Goal: Navigation & Orientation: Find specific page/section

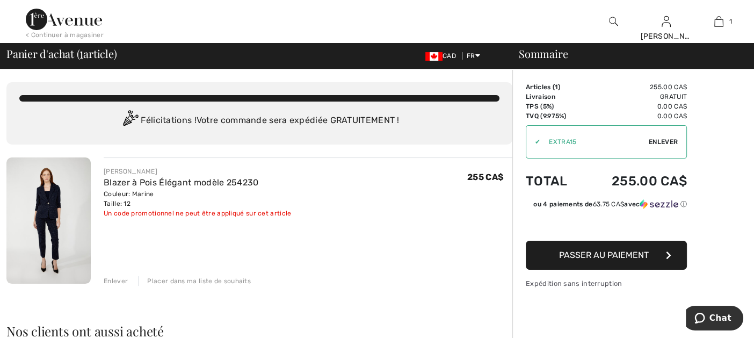
click at [201, 280] on div "Placer dans ma liste de souhaits" at bounding box center [194, 281] width 113 height 10
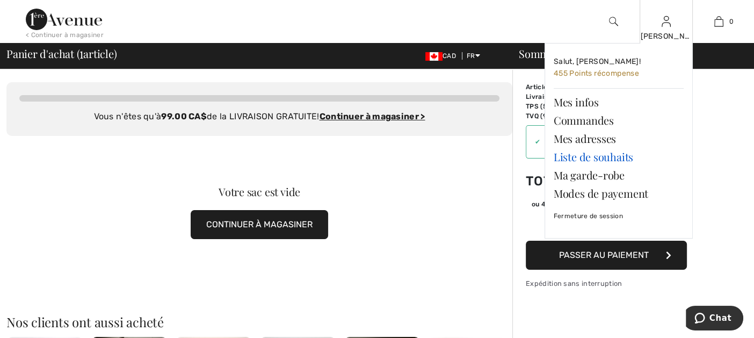
click at [596, 154] on link "Liste de souhaits" at bounding box center [618, 157] width 130 height 18
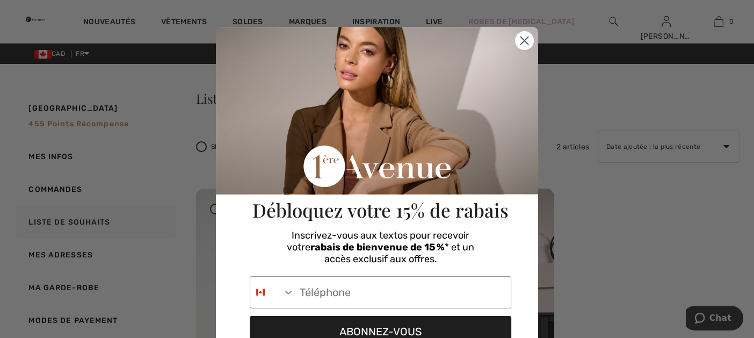
click at [522, 42] on icon "Close dialog" at bounding box center [525, 41] width 8 height 8
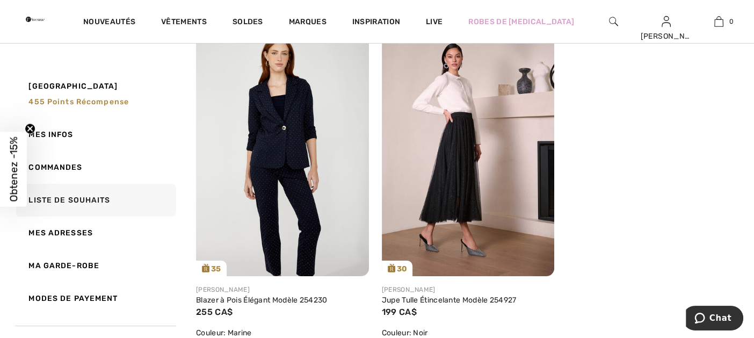
scroll to position [107, 0]
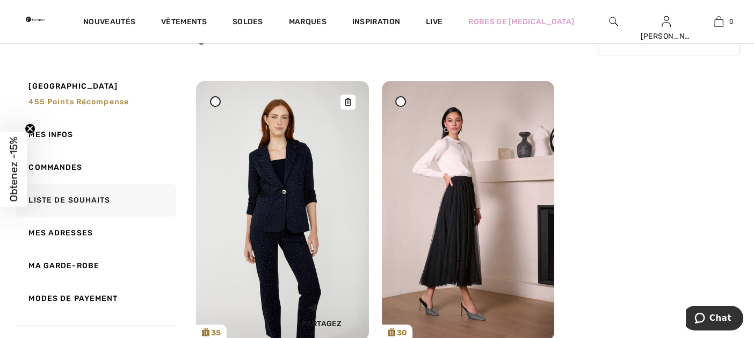
click at [261, 199] on img at bounding box center [282, 210] width 173 height 259
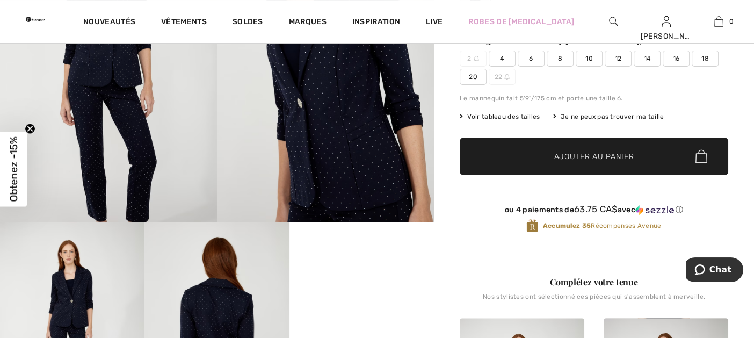
click at [353, 120] on img at bounding box center [325, 58] width 217 height 325
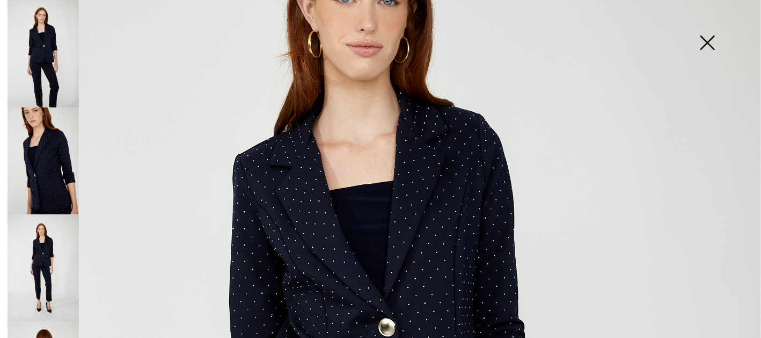
scroll to position [215, 0]
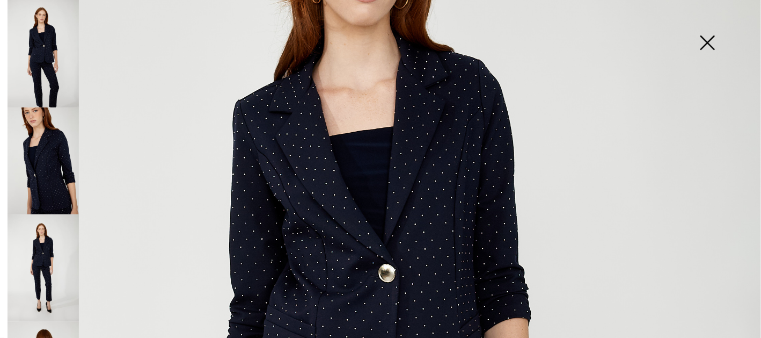
click at [52, 164] on img at bounding box center [43, 160] width 71 height 107
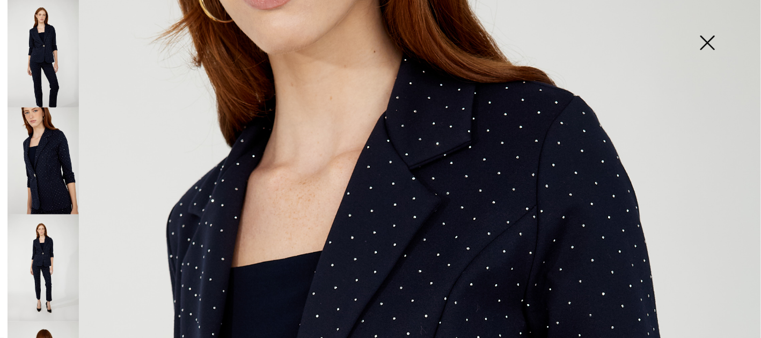
scroll to position [148, 0]
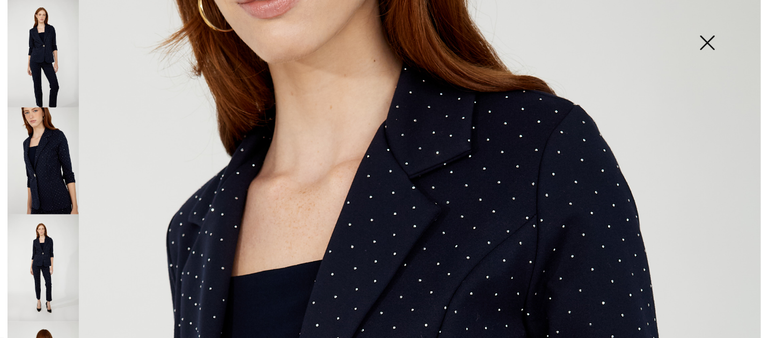
click at [33, 257] on img at bounding box center [43, 267] width 71 height 107
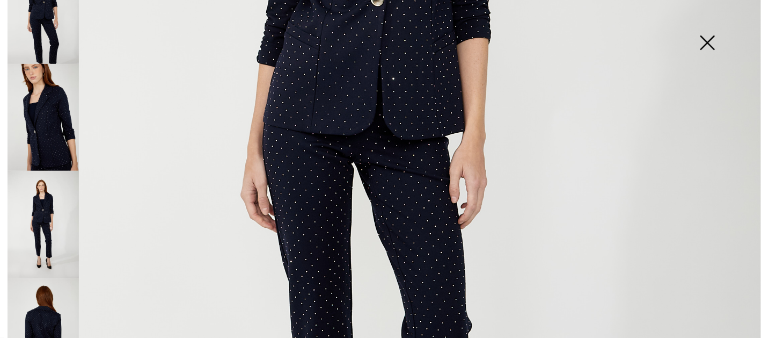
scroll to position [76, 0]
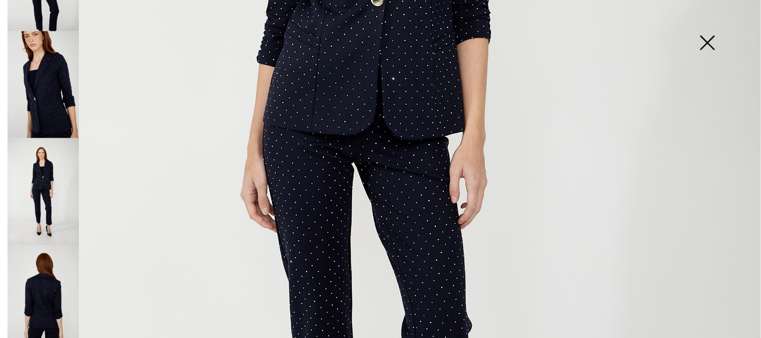
click at [46, 306] on img at bounding box center [43, 298] width 71 height 107
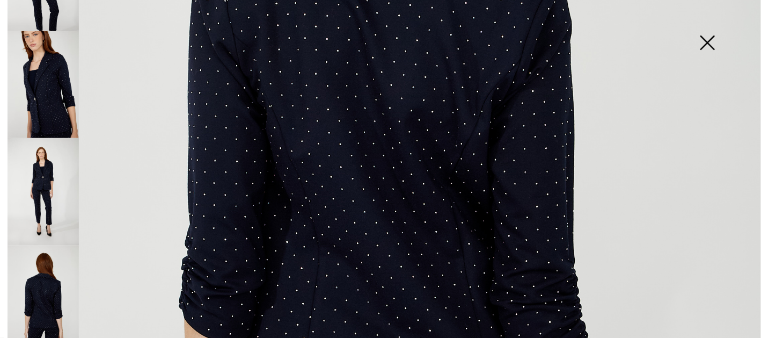
click at [706, 41] on img at bounding box center [708, 43] width 54 height 55
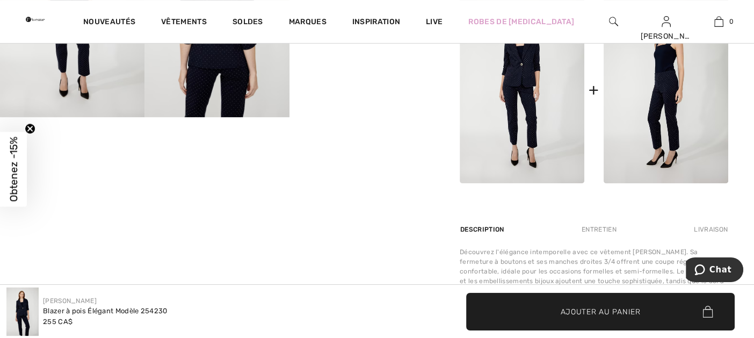
scroll to position [429, 0]
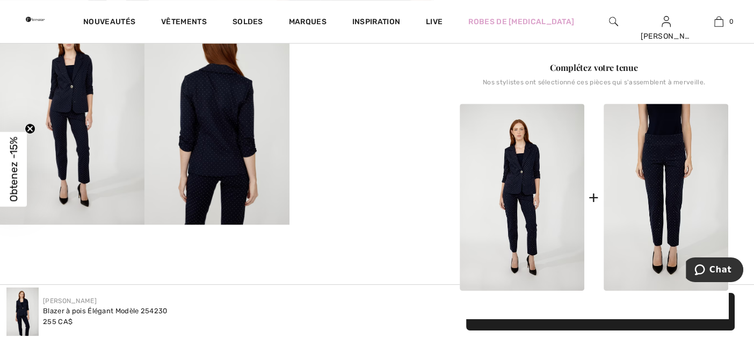
click at [673, 189] on img at bounding box center [665, 197] width 125 height 187
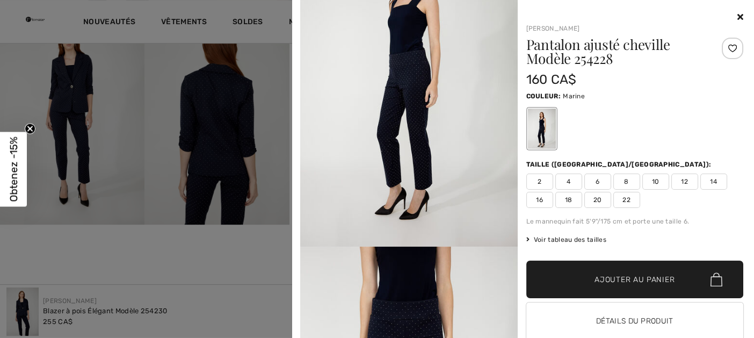
scroll to position [268, 0]
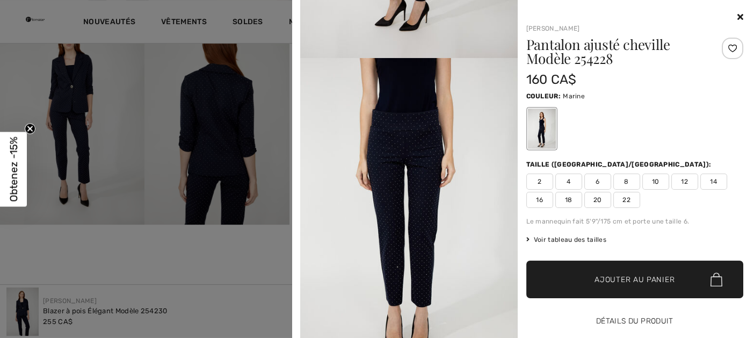
click at [638, 324] on button "Détails du produit" at bounding box center [634, 321] width 217 height 38
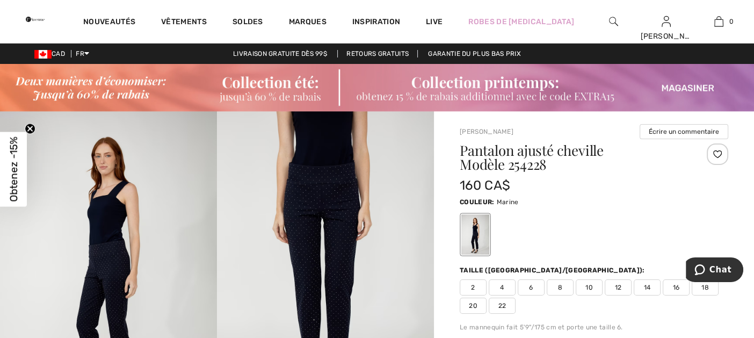
click at [133, 228] on img at bounding box center [108, 273] width 217 height 325
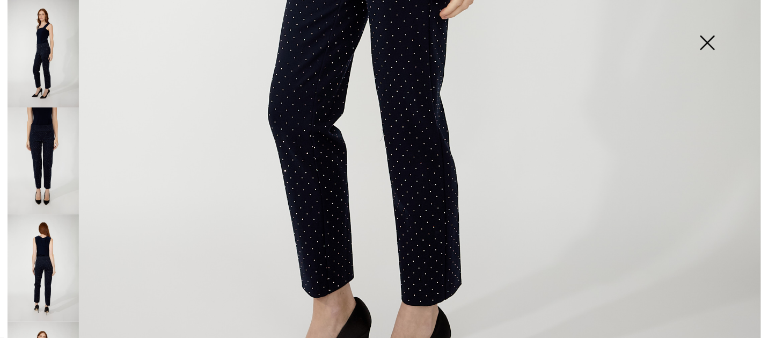
scroll to position [644, 0]
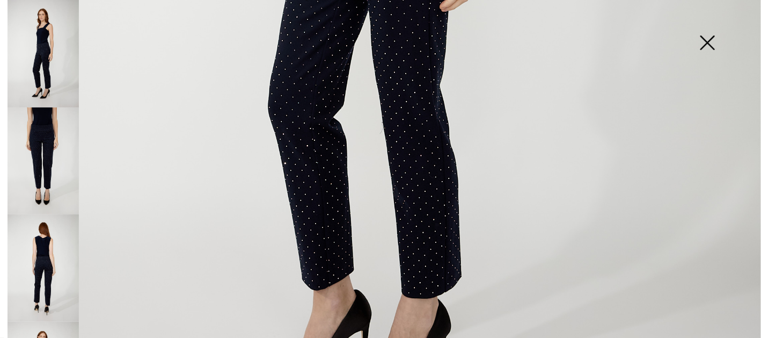
click at [41, 158] on img at bounding box center [43, 160] width 71 height 107
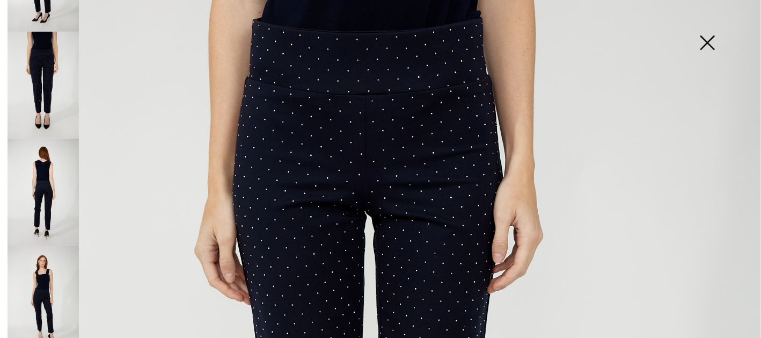
scroll to position [76, 0]
click at [46, 283] on img at bounding box center [43, 298] width 71 height 107
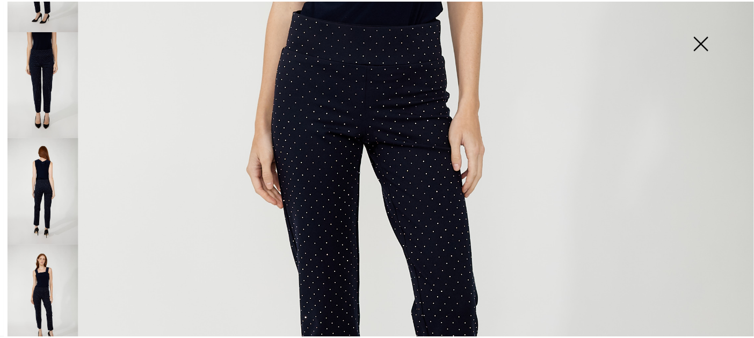
scroll to position [322, 0]
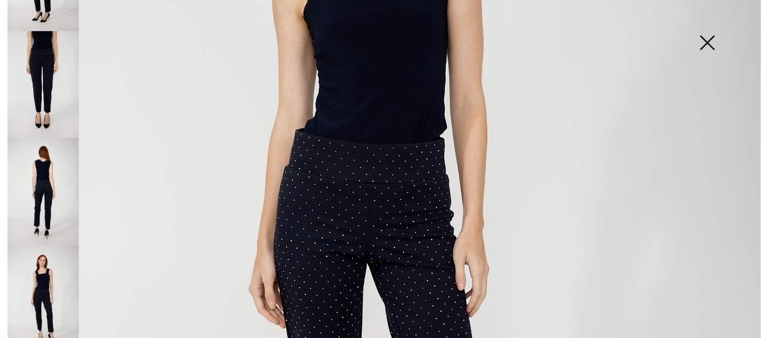
click at [704, 39] on img at bounding box center [708, 43] width 54 height 55
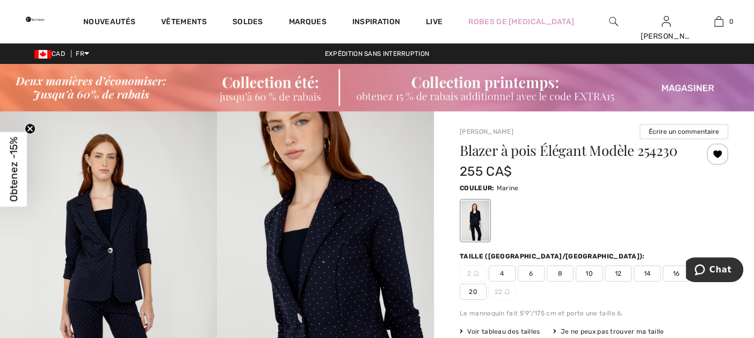
click at [685, 86] on img at bounding box center [377, 87] width 754 height 47
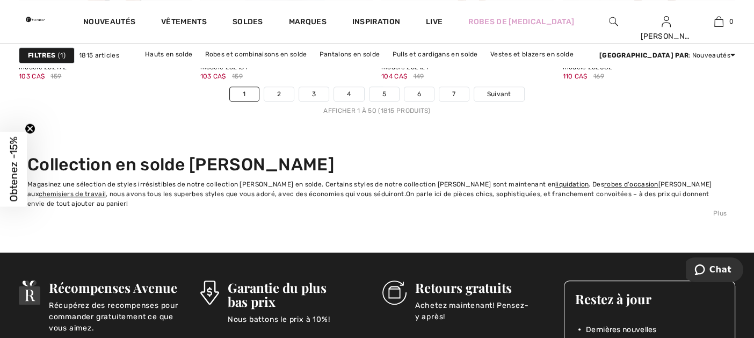
scroll to position [4885, 0]
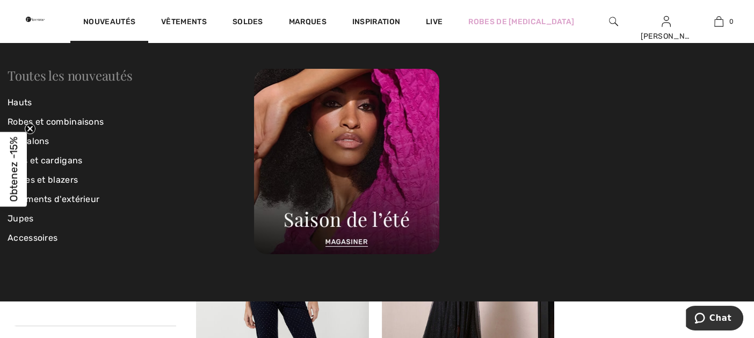
click at [70, 74] on link "Toutes les nouveautés" at bounding box center [70, 75] width 125 height 17
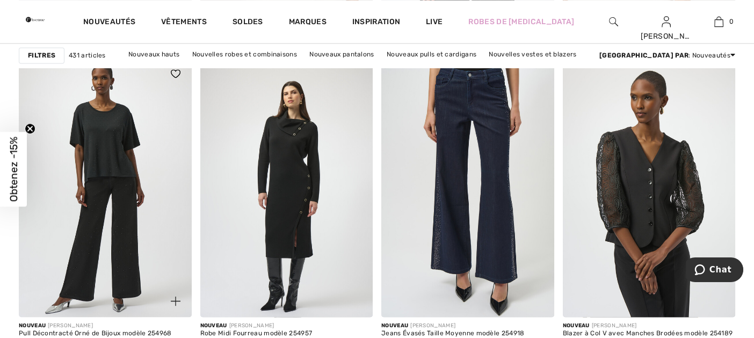
scroll to position [1771, 0]
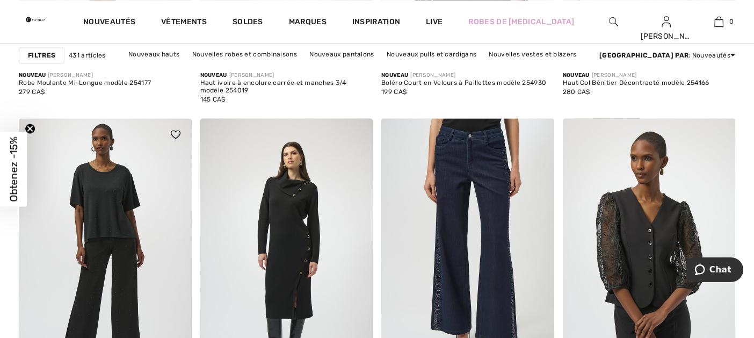
click at [109, 184] on img at bounding box center [105, 247] width 173 height 259
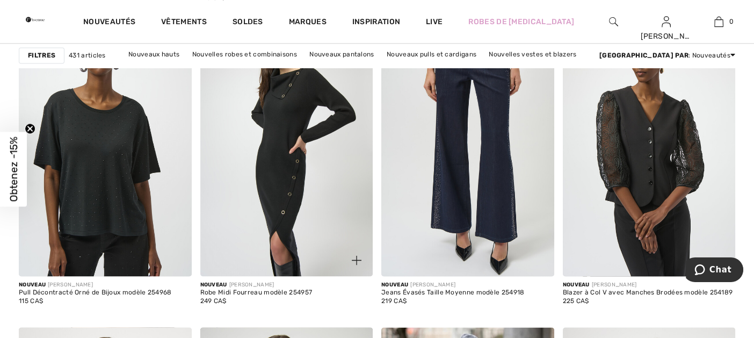
scroll to position [1825, 0]
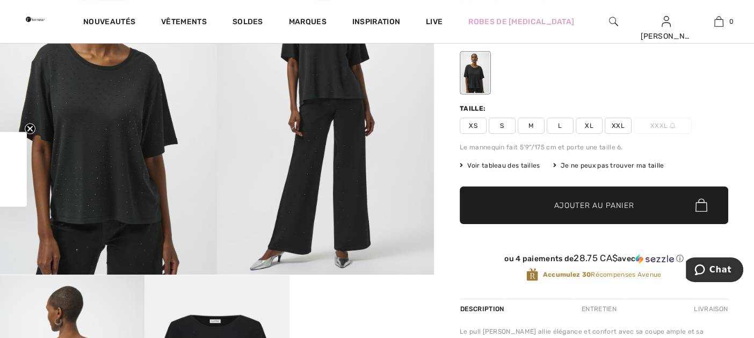
scroll to position [376, 0]
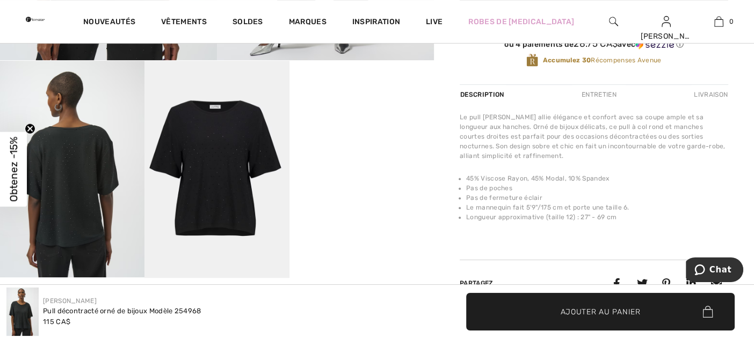
click at [358, 133] on video "Your browser does not support the video tag." at bounding box center [361, 97] width 144 height 72
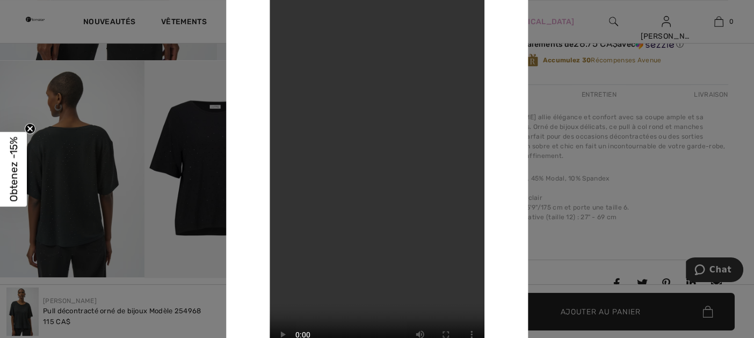
click at [575, 158] on div at bounding box center [377, 169] width 754 height 338
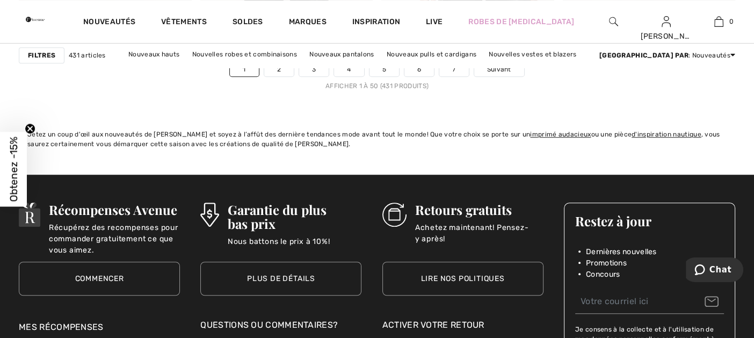
scroll to position [4776, 0]
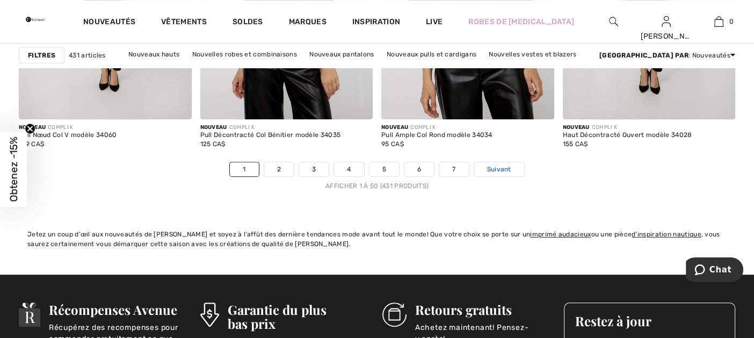
click at [506, 167] on span "Suivant" at bounding box center [499, 169] width 24 height 10
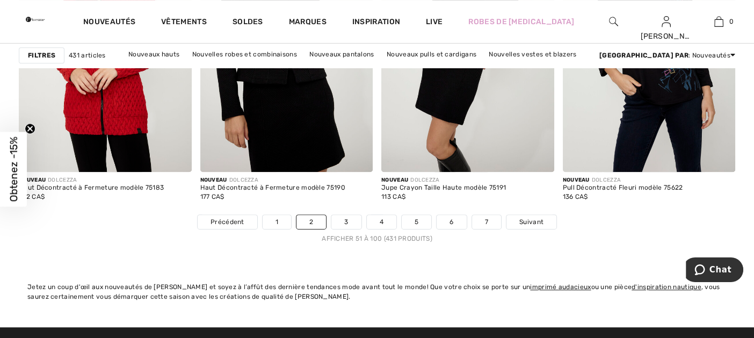
scroll to position [4777, 0]
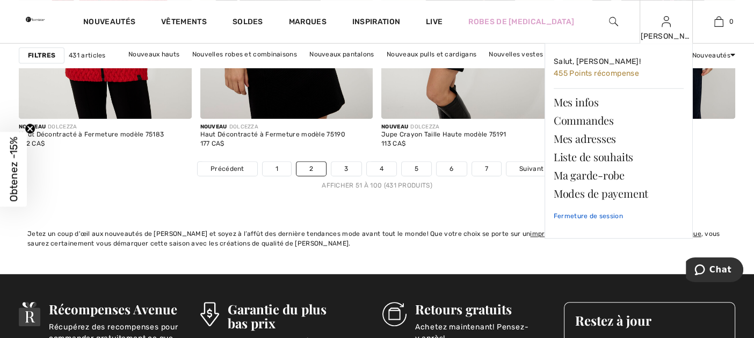
click at [593, 215] on link "Fermeture de session" at bounding box center [618, 215] width 130 height 27
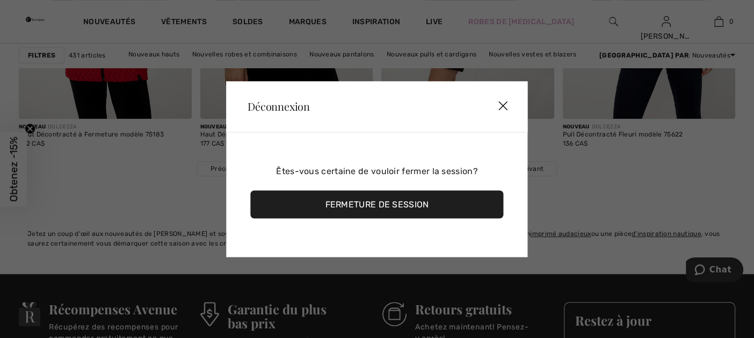
click at [374, 200] on div "Fermeture de session" at bounding box center [376, 204] width 253 height 28
